Goal: Check status: Check status

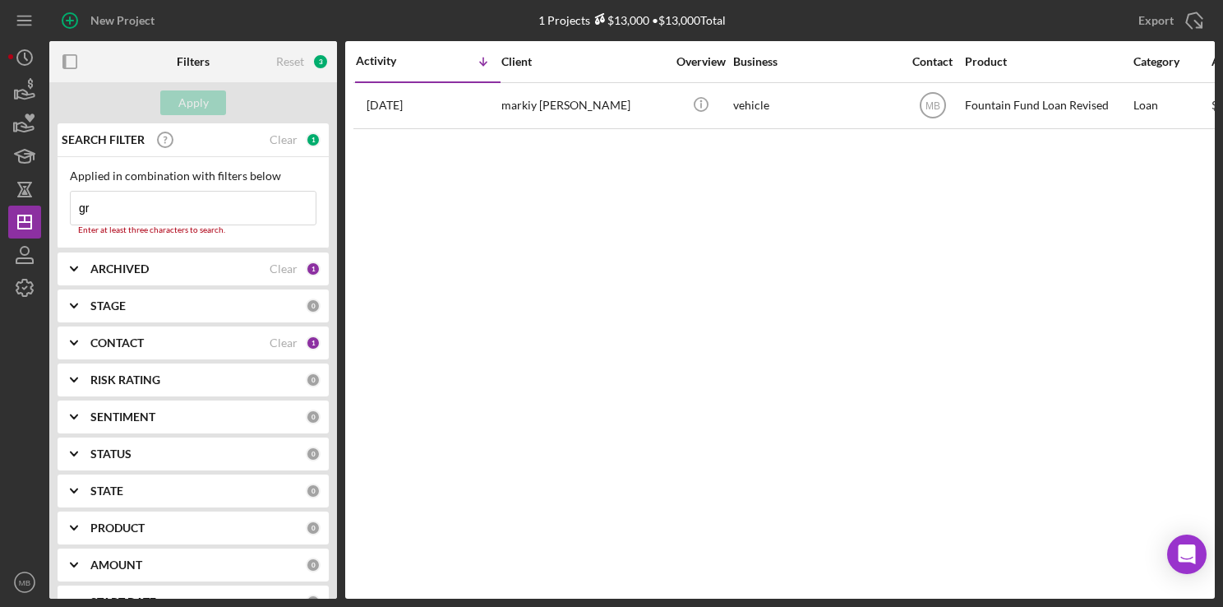
type input "g"
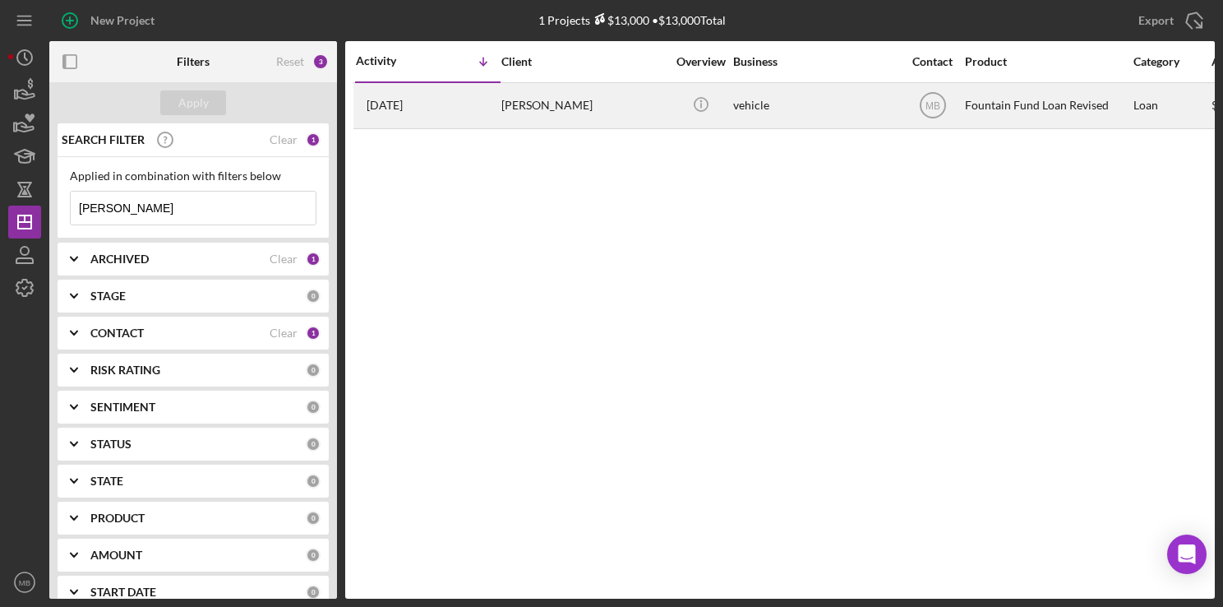
type input "[PERSON_NAME]"
click at [537, 103] on div "[PERSON_NAME]" at bounding box center [583, 106] width 164 height 44
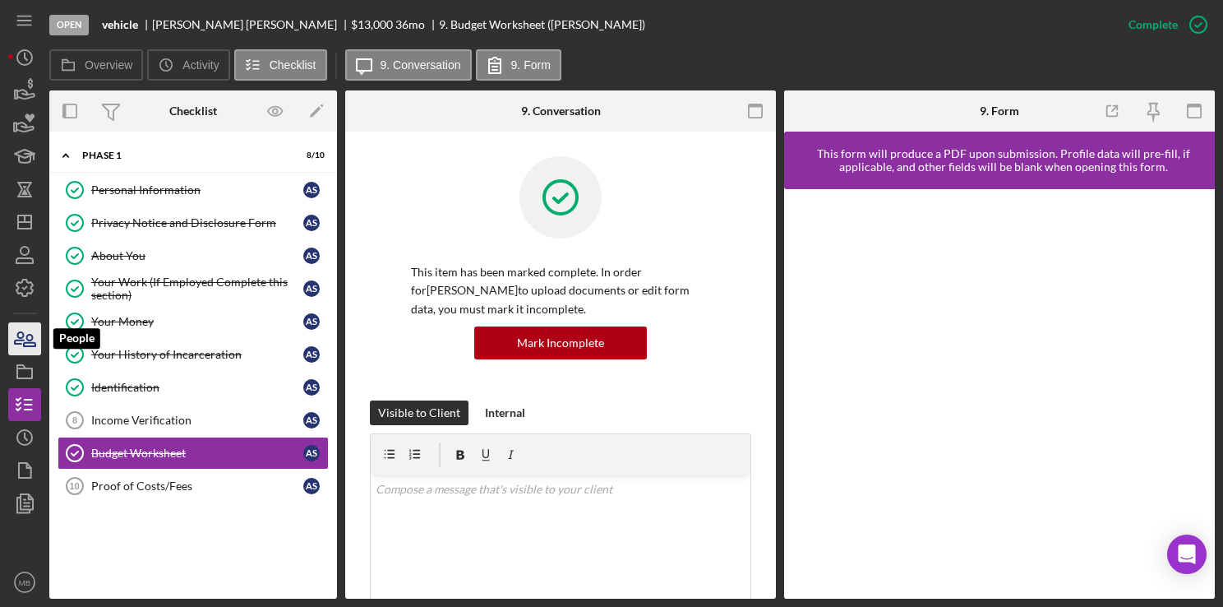
click at [25, 335] on icon "button" at bounding box center [24, 338] width 41 height 41
click at [156, 264] on link "About You About You A S" at bounding box center [193, 255] width 271 height 33
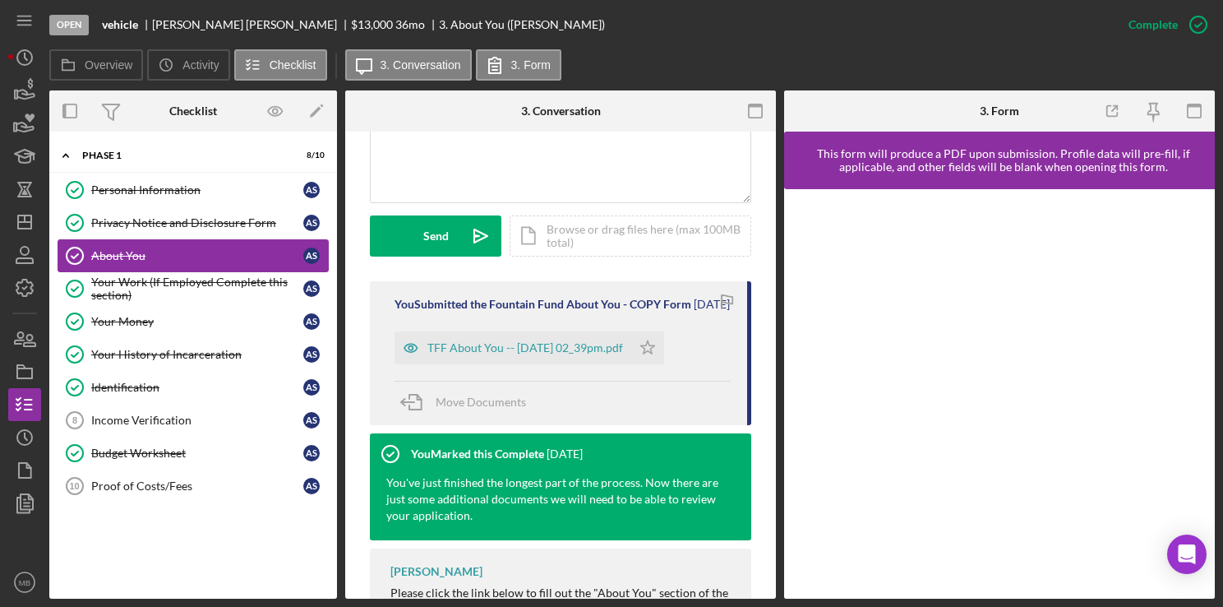
scroll to position [496, 0]
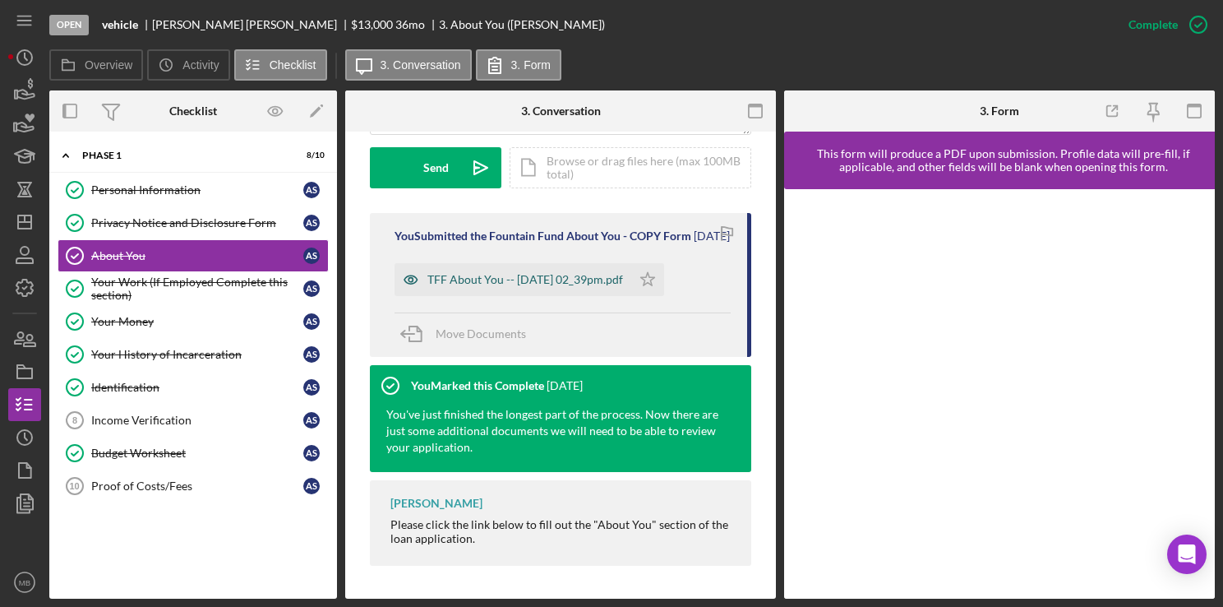
click at [554, 286] on div "TFF About You -- [DATE] 02_39pm.pdf" at bounding box center [525, 279] width 196 height 13
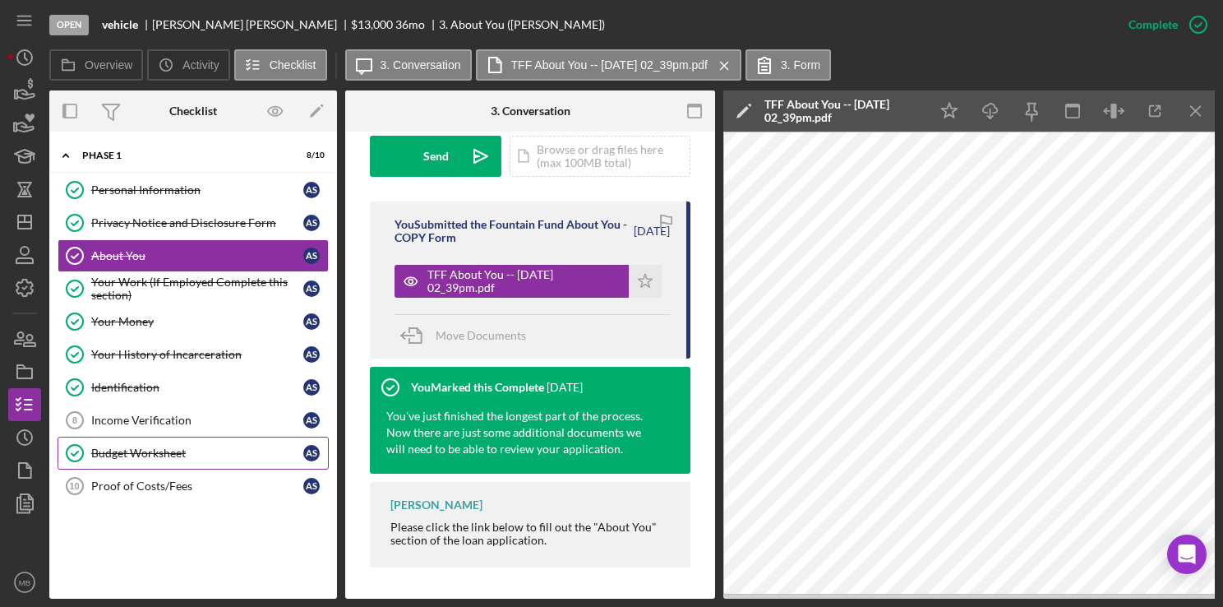
click at [145, 450] on div "Budget Worksheet" at bounding box center [197, 452] width 212 height 13
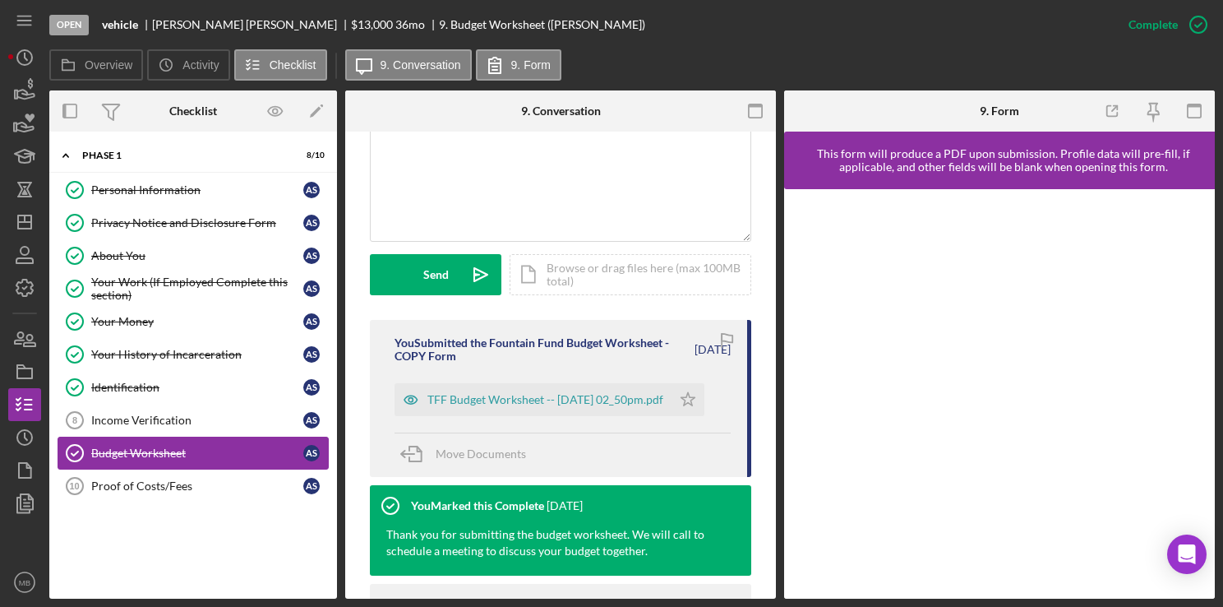
scroll to position [379, 0]
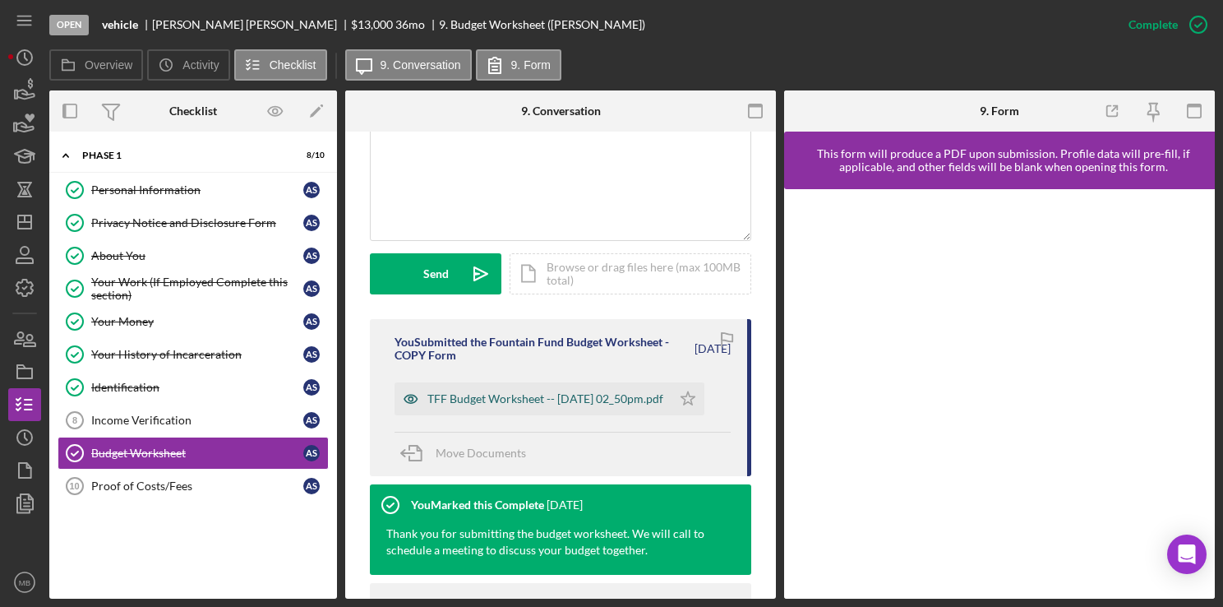
click at [562, 405] on div "TFF Budget Worksheet -- [DATE] 02_50pm.pdf" at bounding box center [545, 398] width 236 height 13
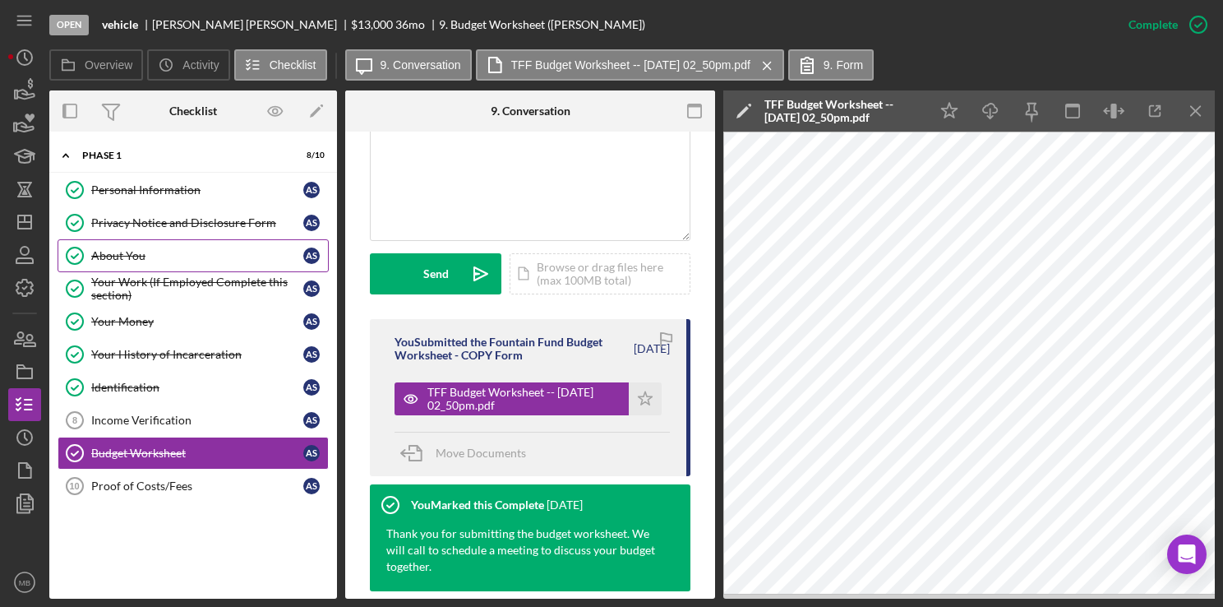
click at [210, 250] on div "About You" at bounding box center [197, 255] width 212 height 13
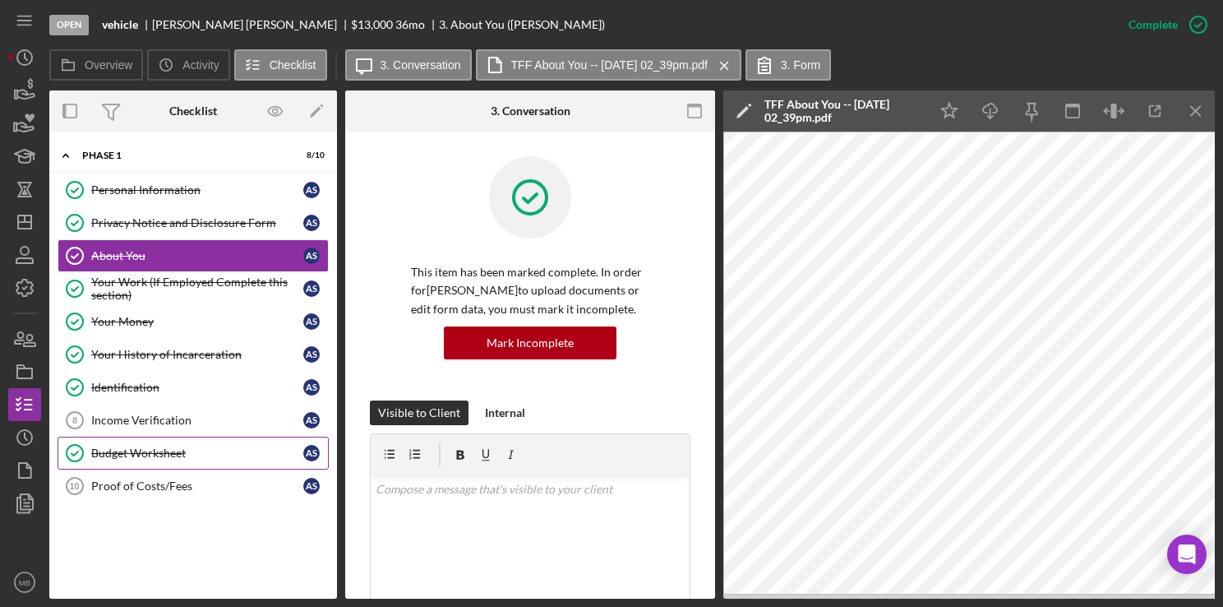
click at [153, 455] on div "Budget Worksheet" at bounding box center [197, 452] width 212 height 13
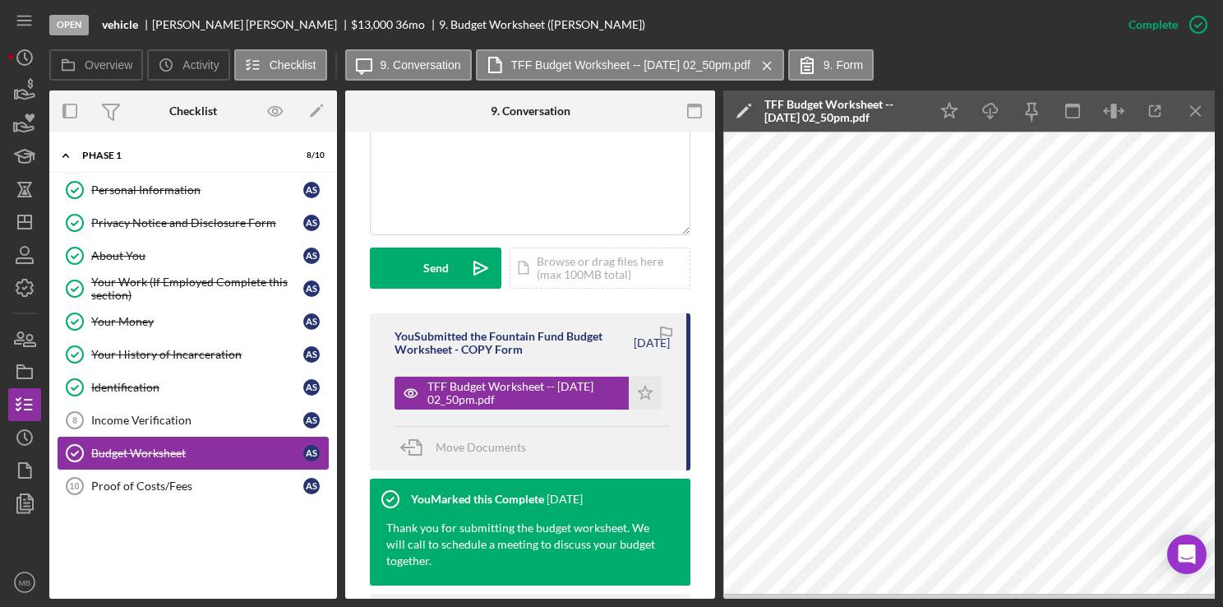
scroll to position [386, 0]
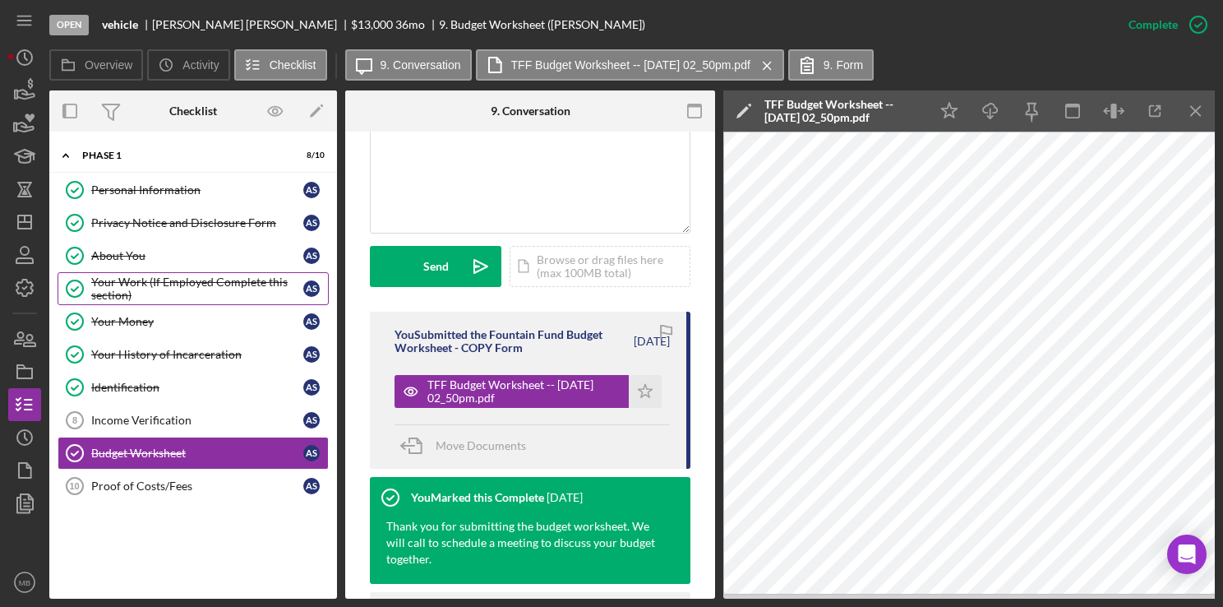
click at [175, 284] on div "Your Work (If Employed Complete this section)" at bounding box center [197, 288] width 212 height 26
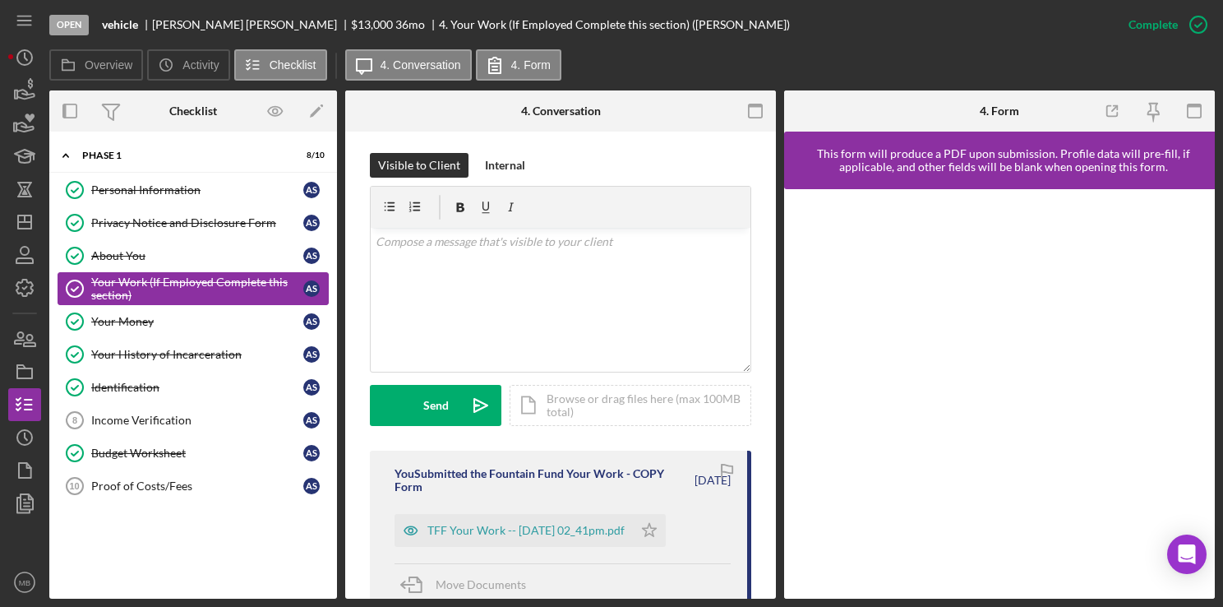
scroll to position [297, 0]
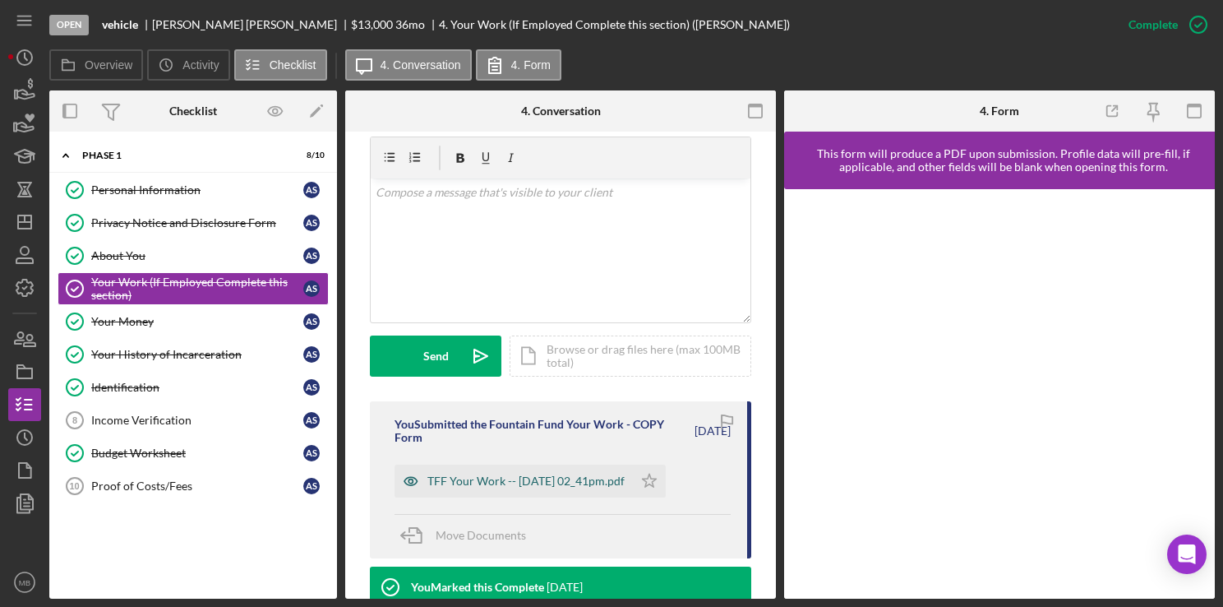
click at [556, 487] on div "TFF Your Work -- [DATE] 02_41pm.pdf" at bounding box center [525, 480] width 197 height 13
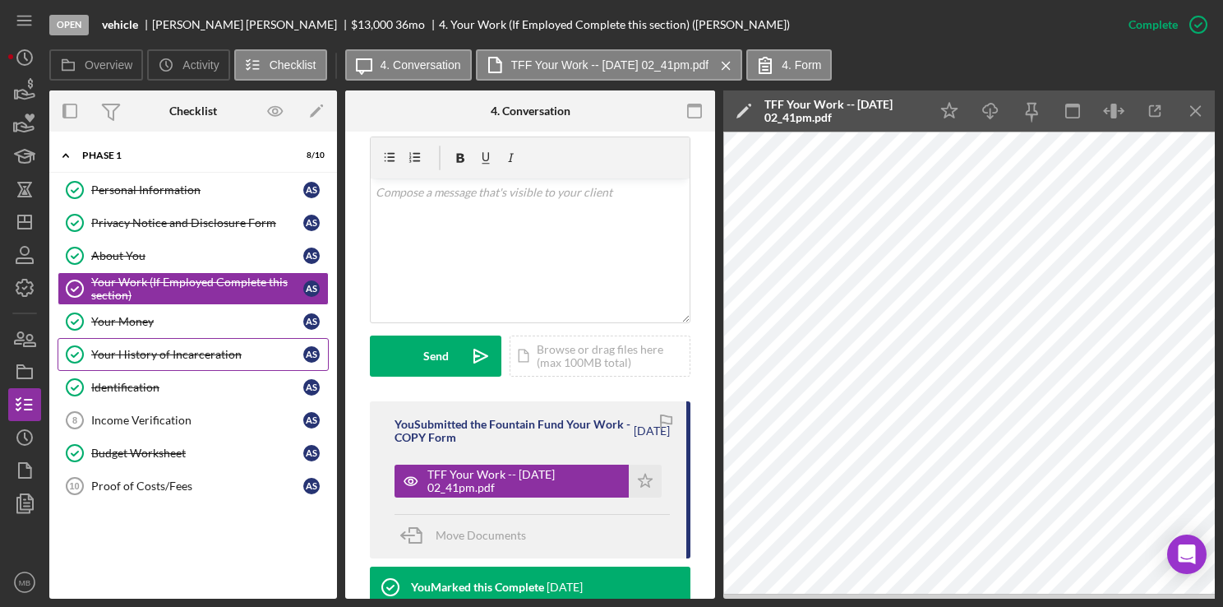
click at [201, 355] on div "Your History of Incarceration" at bounding box center [197, 354] width 212 height 13
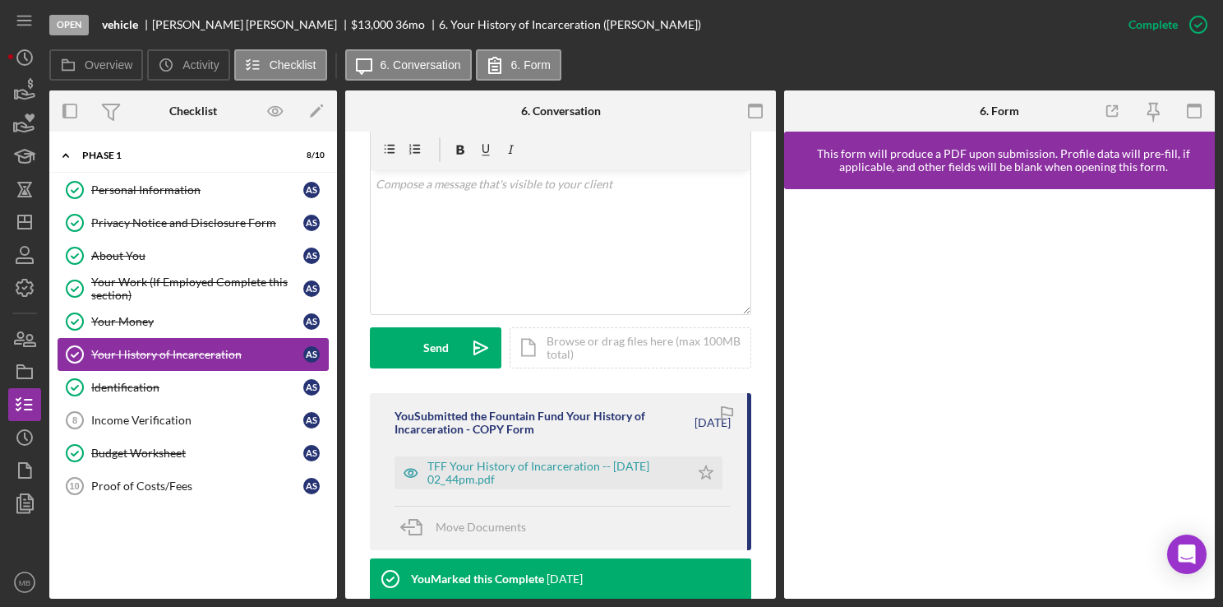
scroll to position [309, 0]
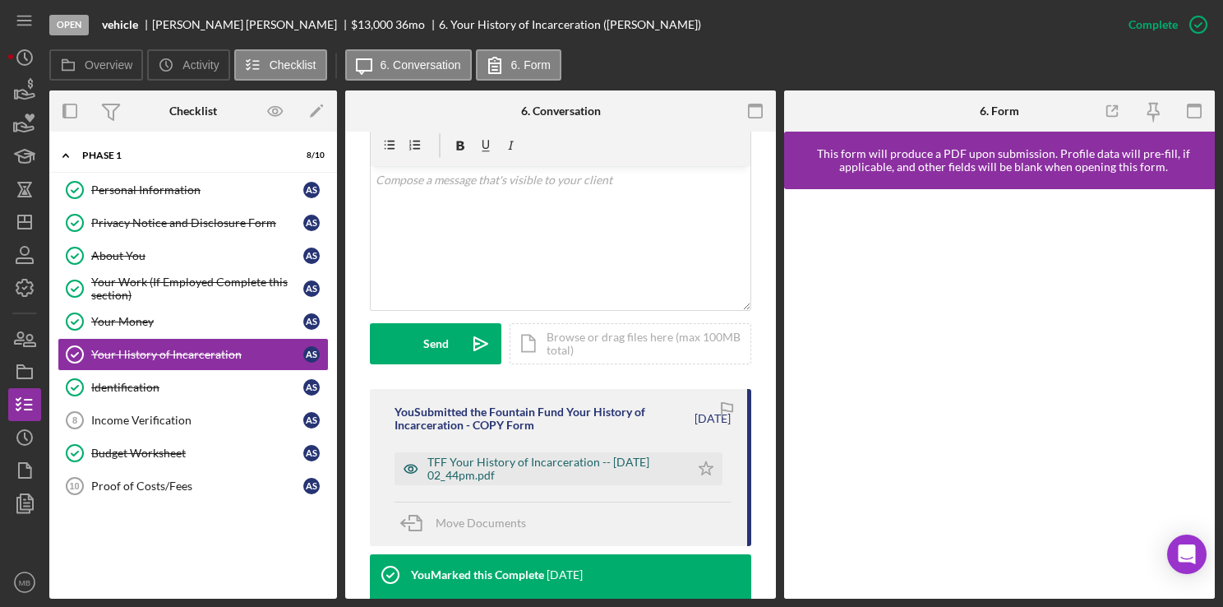
click at [569, 477] on div "TFF Your History of Incarceration -- [DATE] 02_44pm.pdf" at bounding box center [554, 468] width 254 height 26
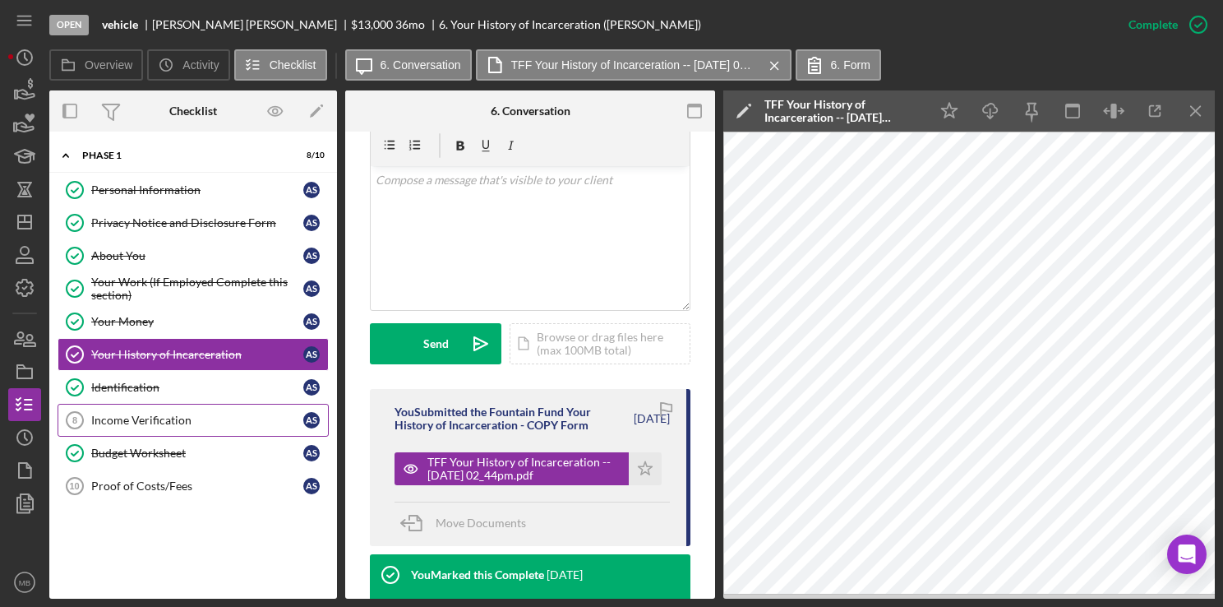
click at [164, 414] on div "Income Verification" at bounding box center [197, 419] width 212 height 13
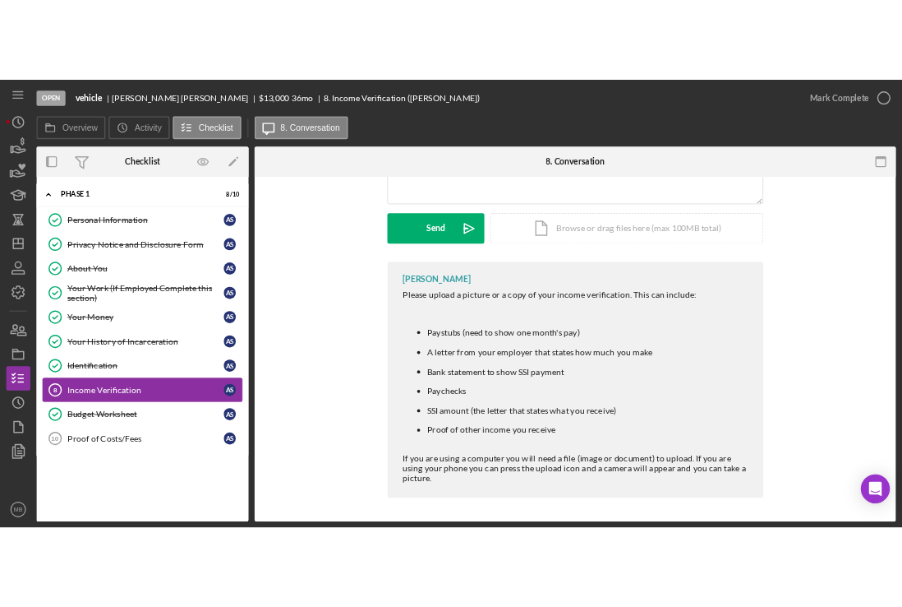
scroll to position [112, 0]
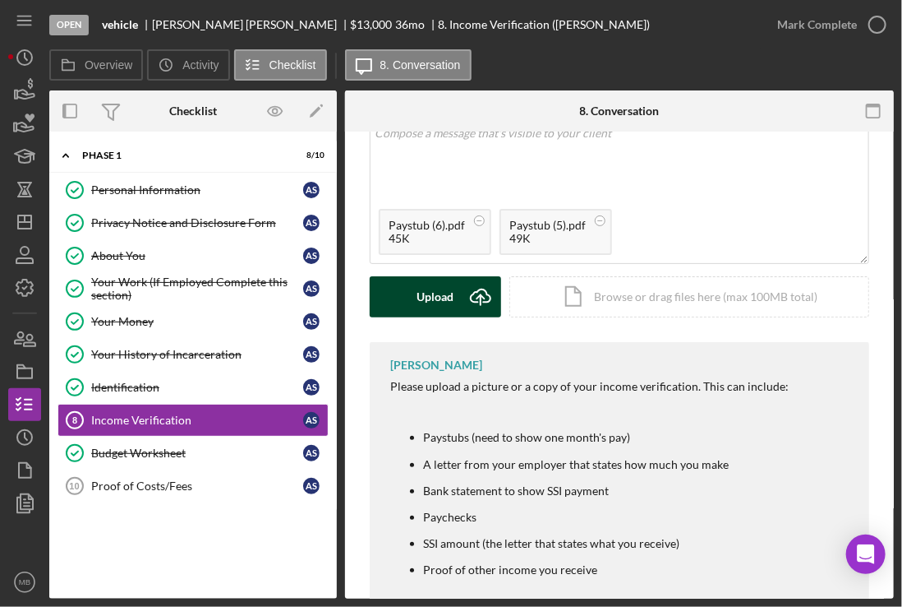
click at [447, 289] on div "Upload" at bounding box center [436, 296] width 37 height 41
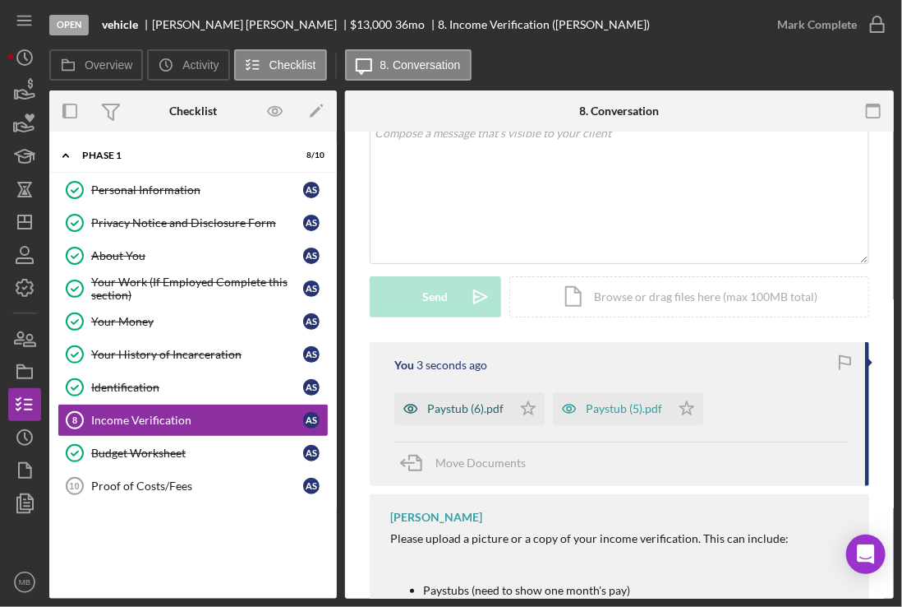
click at [468, 413] on div "Paystub (6).pdf" at bounding box center [465, 408] width 76 height 13
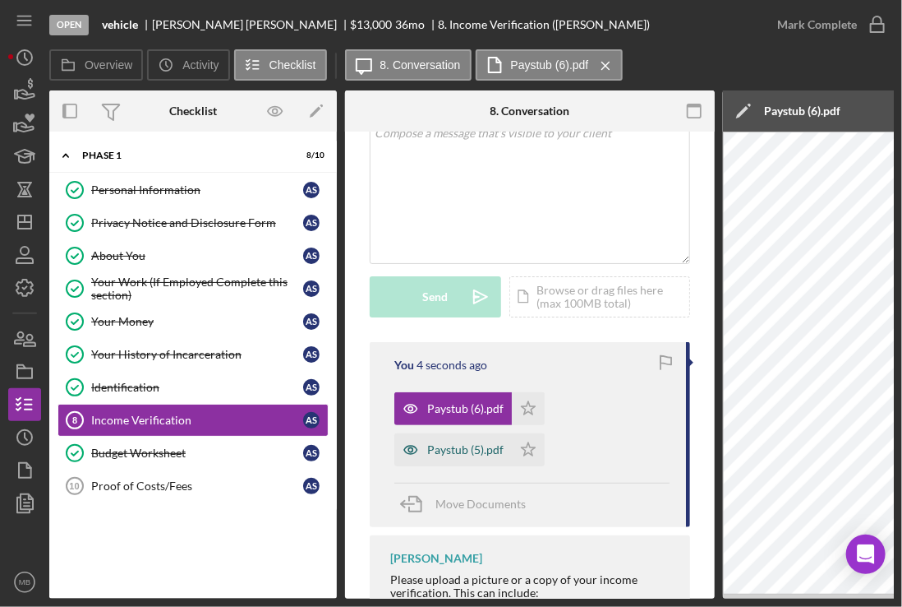
click at [483, 449] on div "Paystub (5).pdf" at bounding box center [465, 449] width 76 height 13
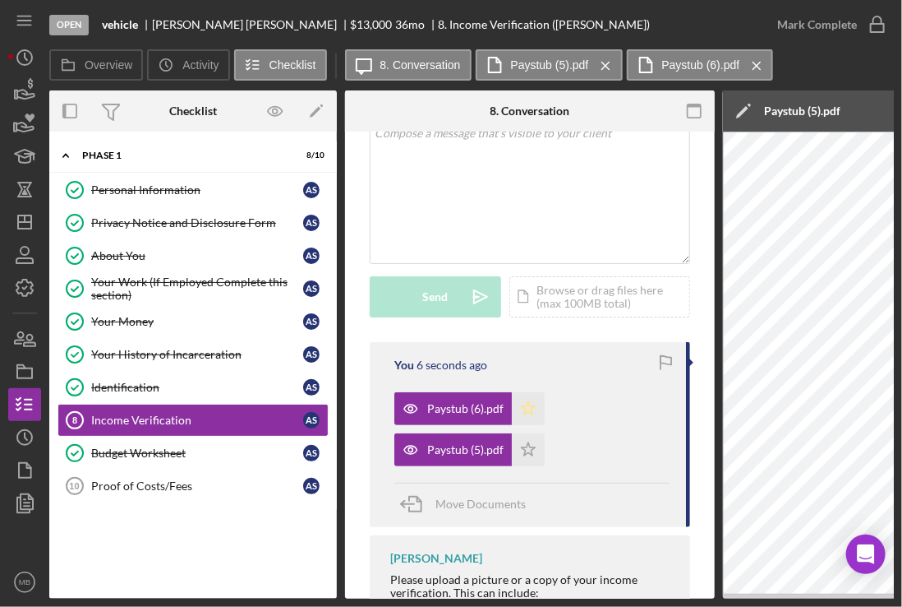
click at [523, 404] on icon "Icon/Star" at bounding box center [528, 408] width 33 height 33
click at [873, 15] on icon "button" at bounding box center [877, 24] width 41 height 41
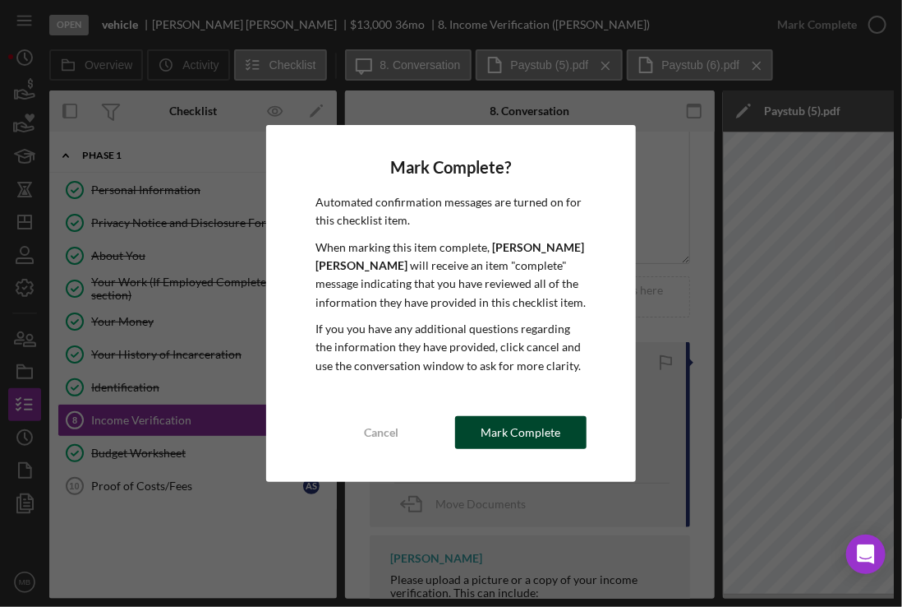
click at [522, 439] on div "Mark Complete" at bounding box center [521, 432] width 80 height 33
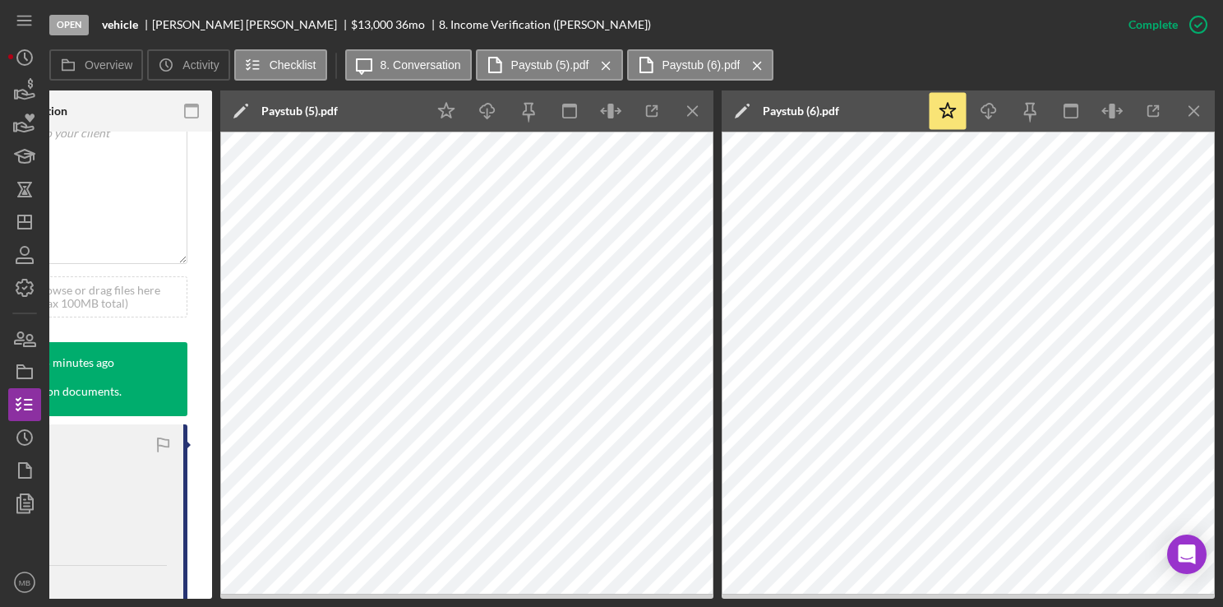
scroll to position [0, 0]
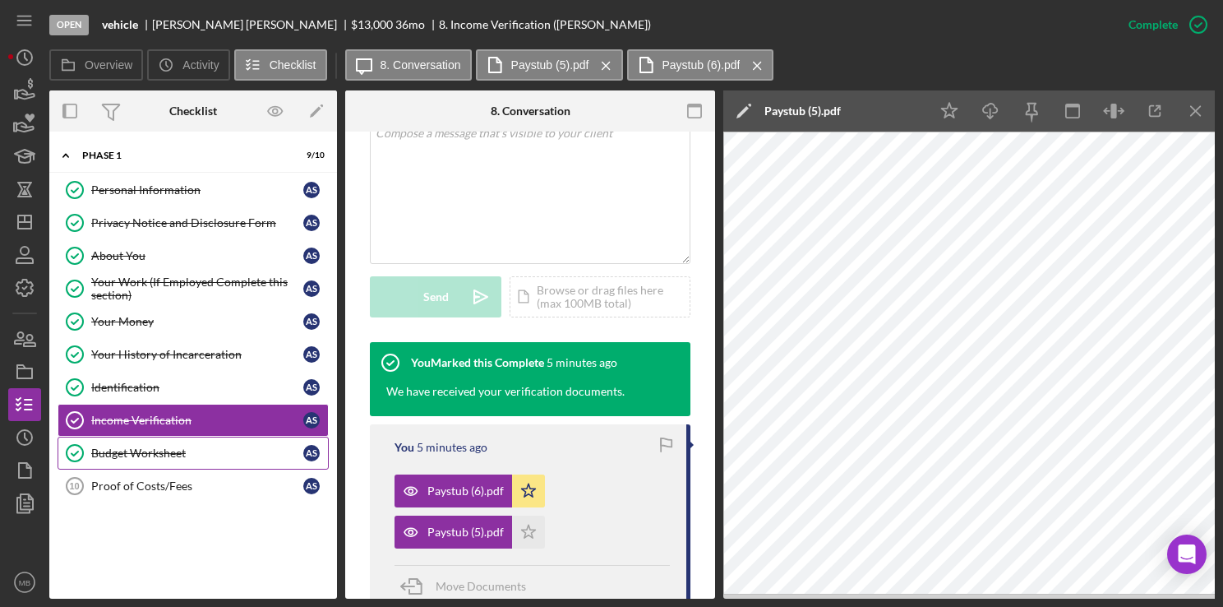
click at [161, 454] on div "Budget Worksheet" at bounding box center [197, 452] width 212 height 13
